Goal: Task Accomplishment & Management: Manage account settings

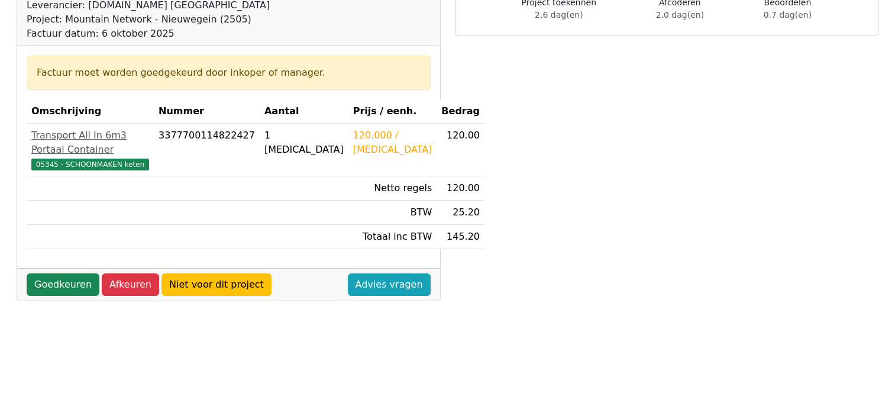
scroll to position [163, 0]
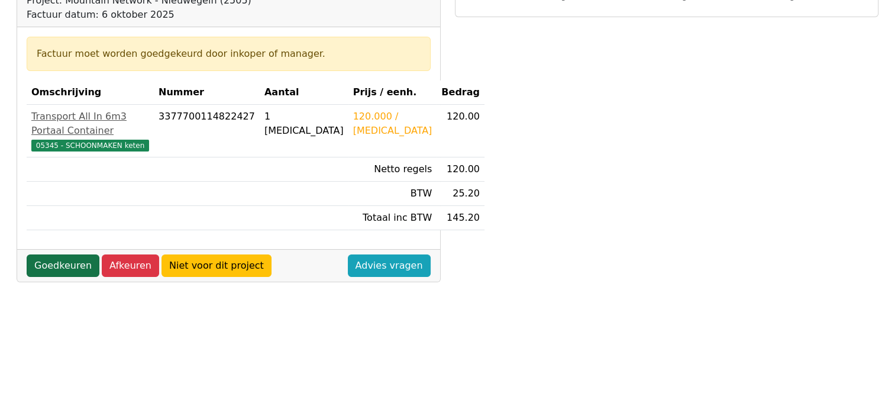
click at [47, 277] on link "Goedkeuren" at bounding box center [63, 265] width 73 height 22
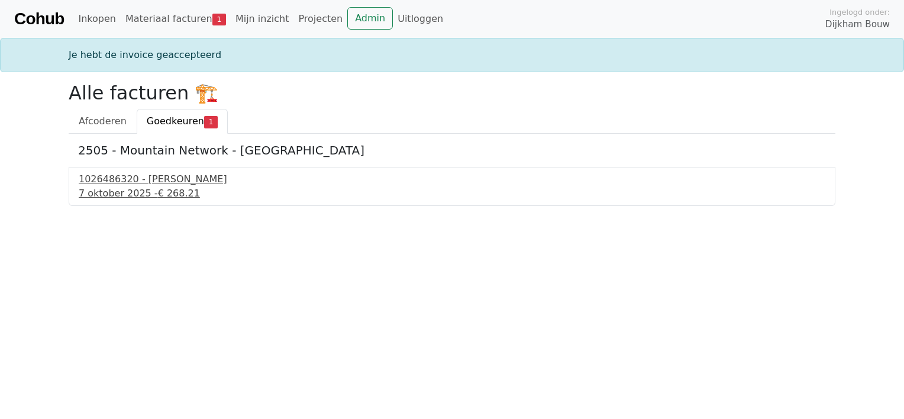
click at [132, 198] on div "7 oktober 2025 - € 268.21" at bounding box center [452, 193] width 747 height 14
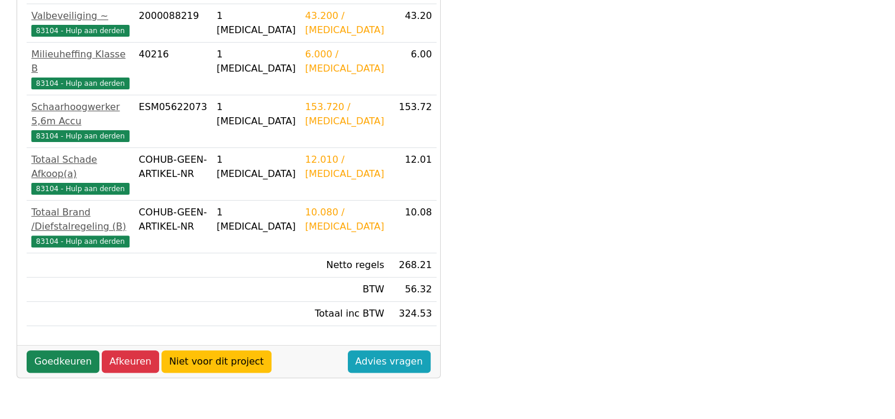
scroll to position [329, 0]
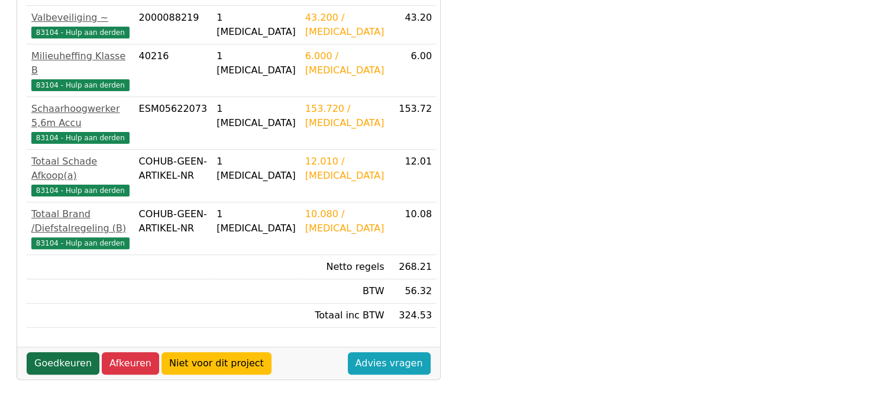
click at [59, 352] on link "Goedkeuren" at bounding box center [63, 363] width 73 height 22
